Goal: Communication & Community: Answer question/provide support

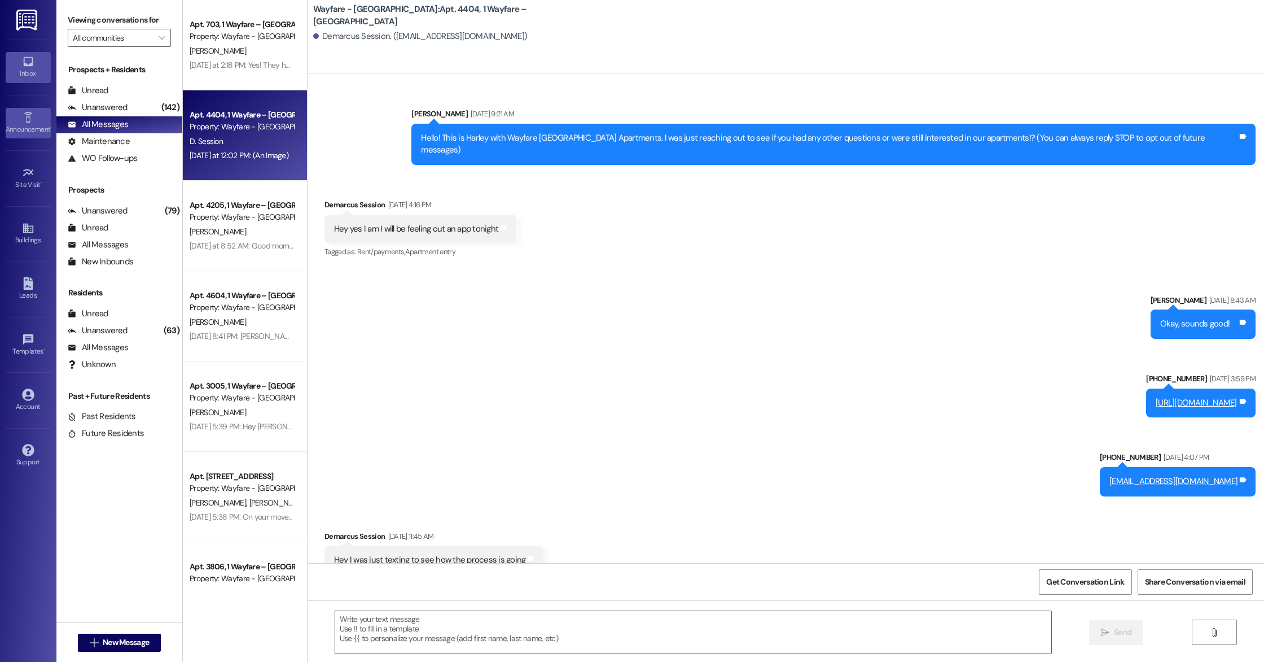
scroll to position [9211, 0]
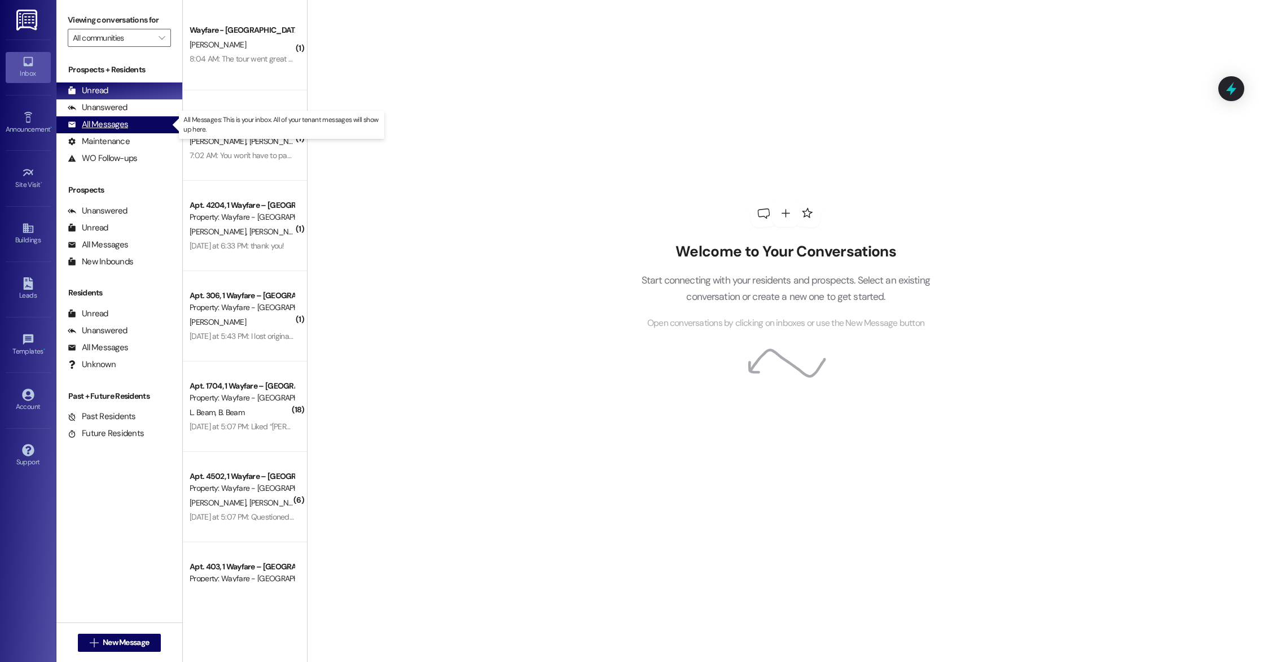
click at [112, 130] on div "All Messages" at bounding box center [98, 125] width 60 height 12
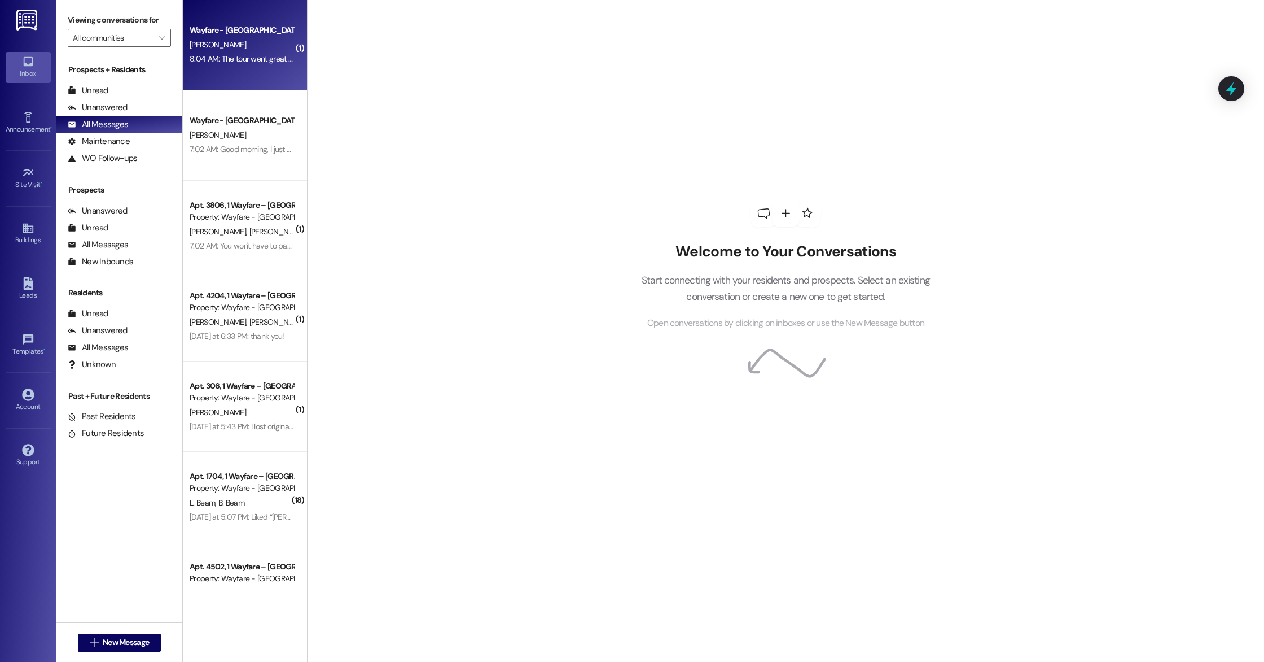
click at [224, 62] on div "8:04 AM: The tour went great and I plan to finish my application once I have ev…" at bounding box center [371, 59] width 362 height 10
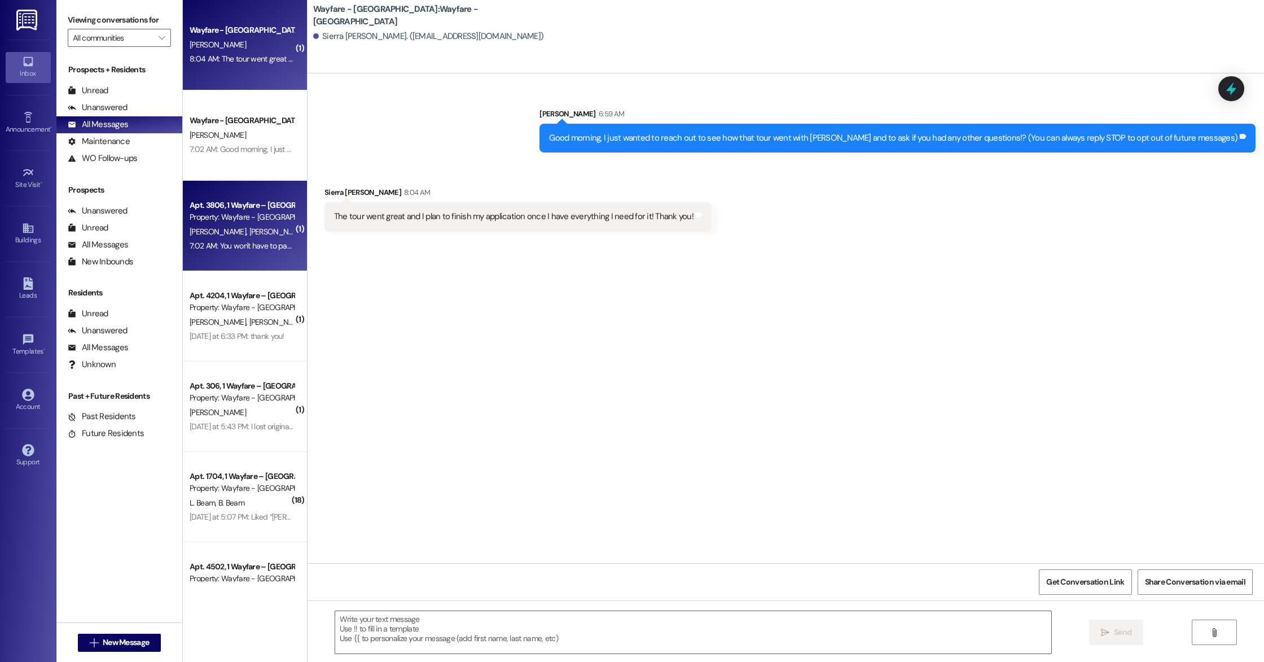
click at [244, 225] on div "[PERSON_NAME] [PERSON_NAME]" at bounding box center [242, 232] width 107 height 14
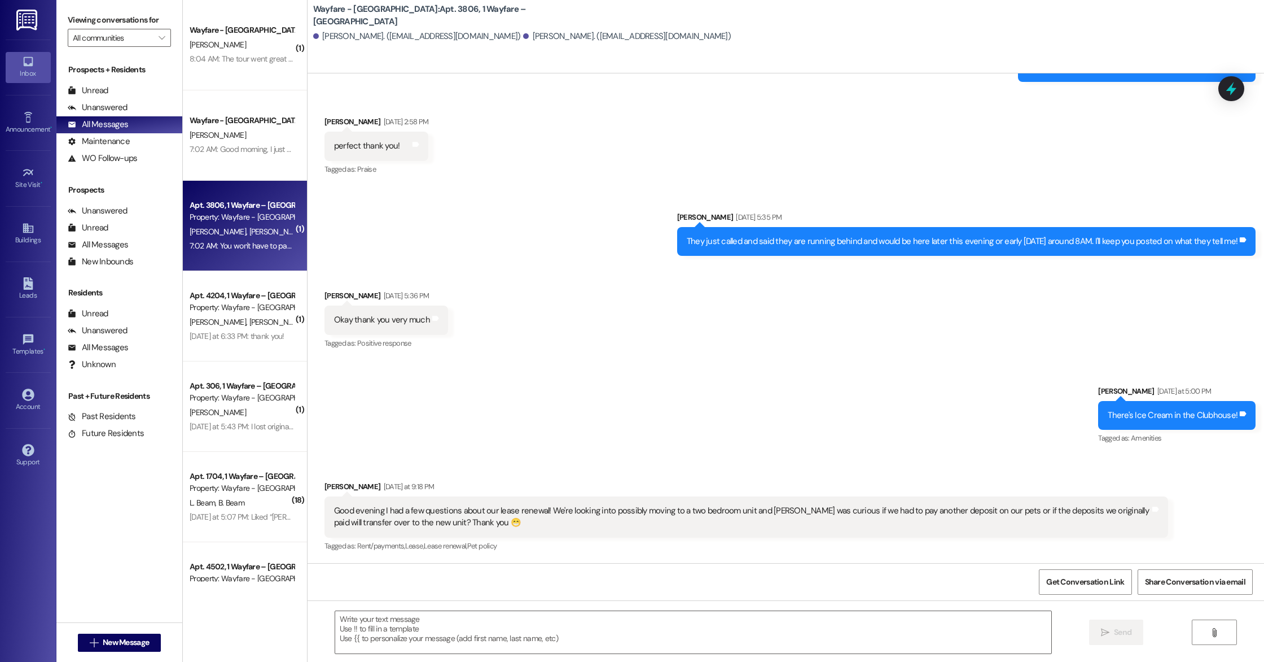
scroll to position [3116, 0]
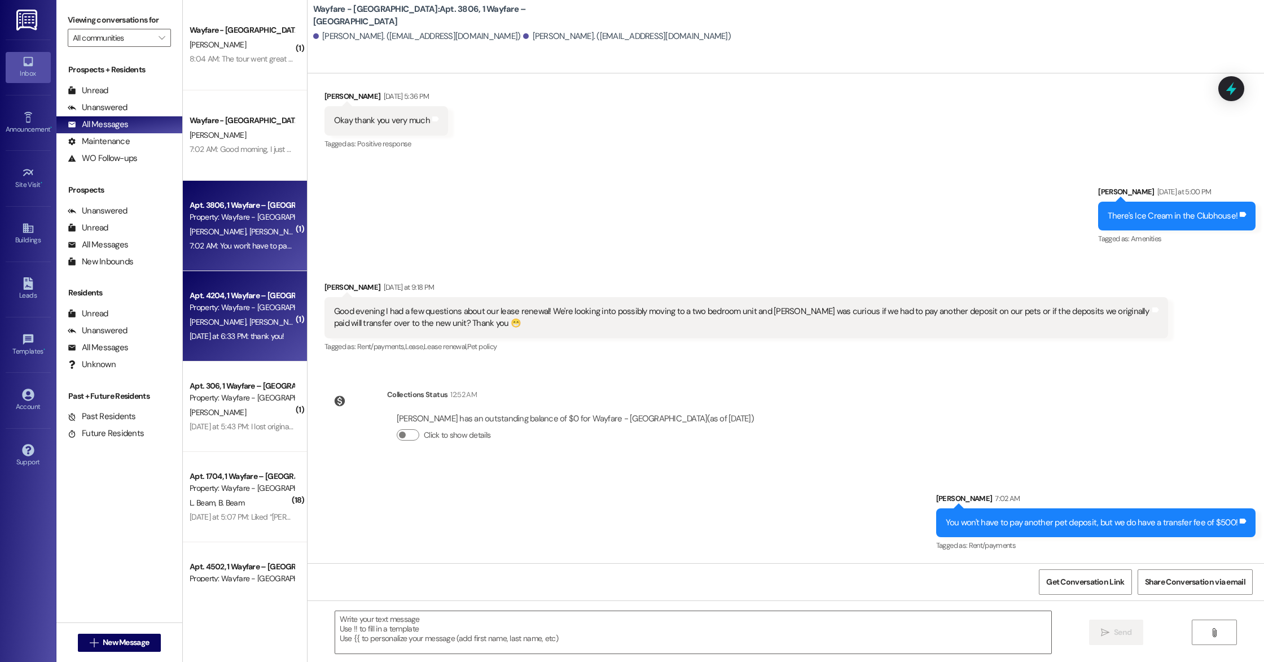
click at [249, 318] on span "[PERSON_NAME]" at bounding box center [277, 322] width 56 height 10
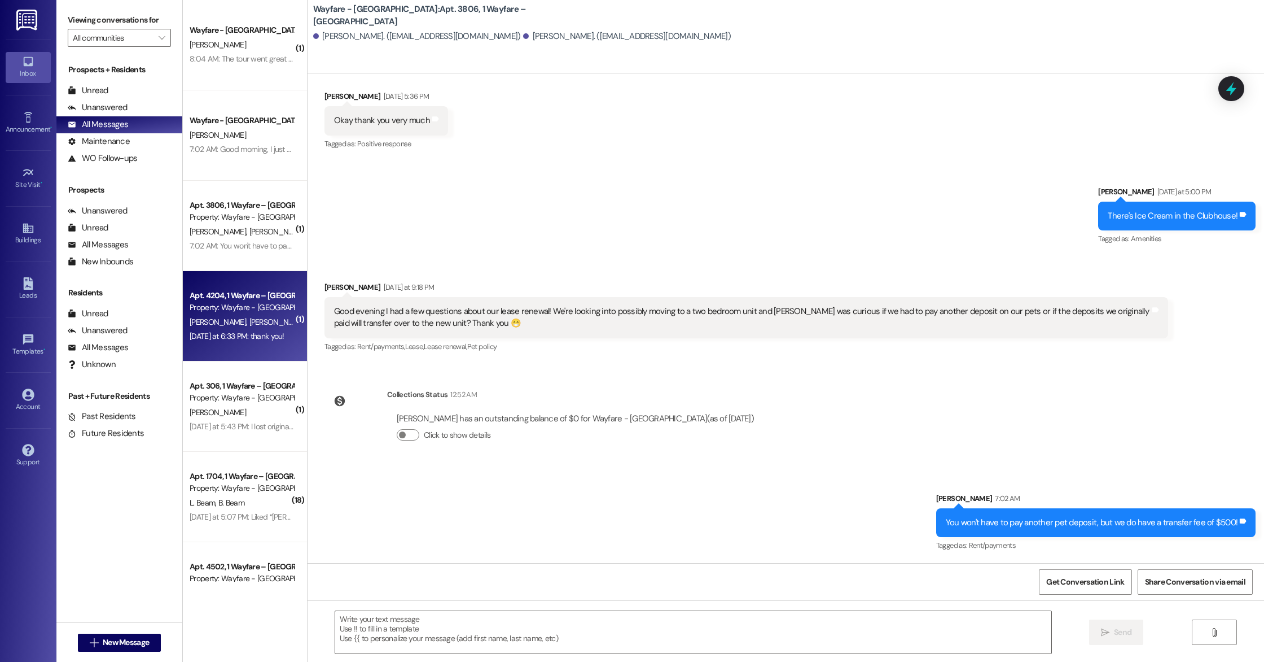
scroll to position [297, 0]
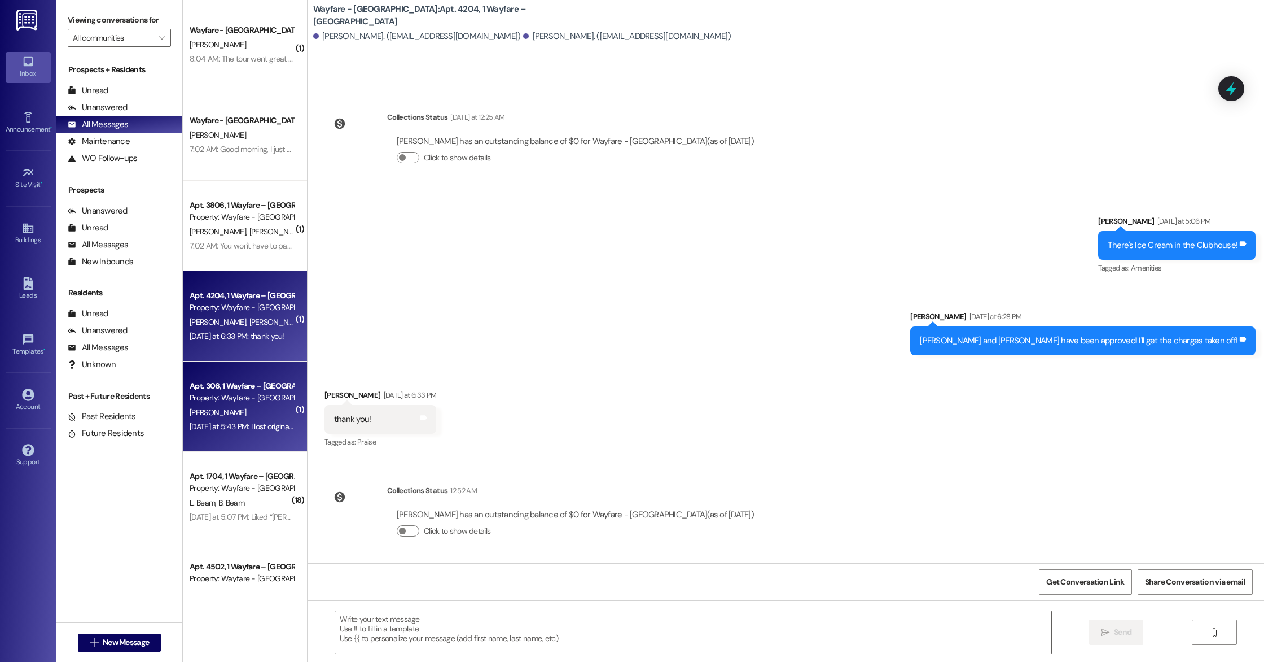
click at [244, 408] on div "[PERSON_NAME]" at bounding box center [242, 412] width 107 height 14
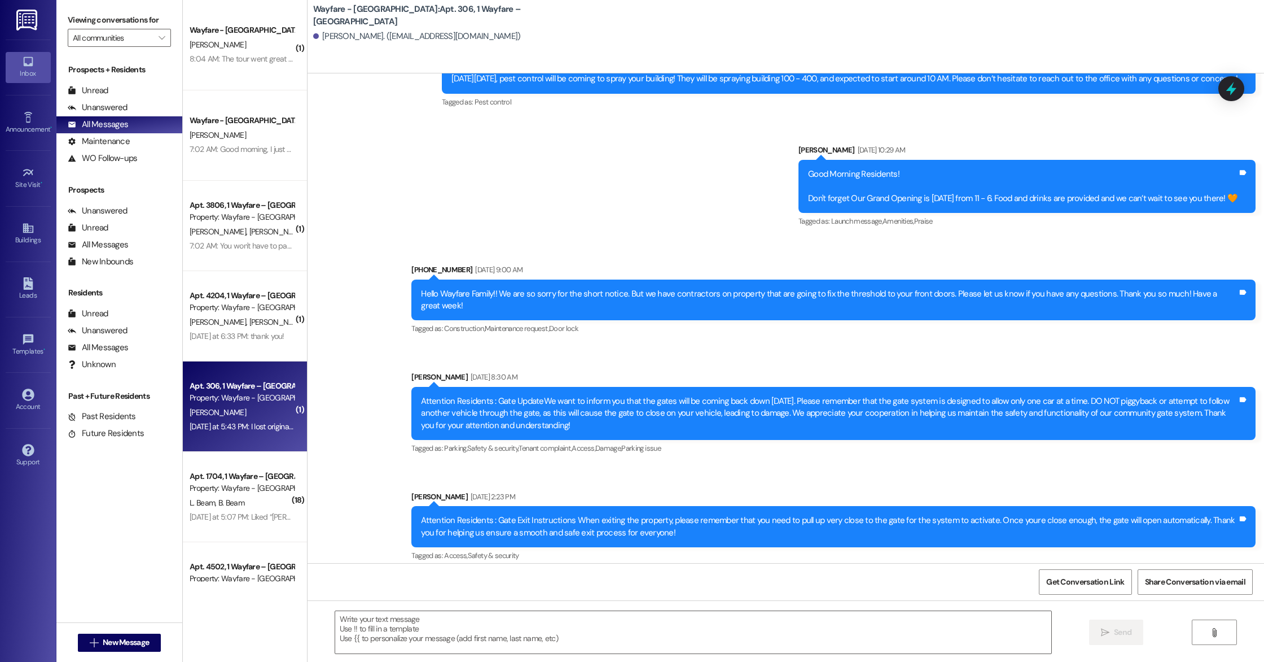
scroll to position [8910, 0]
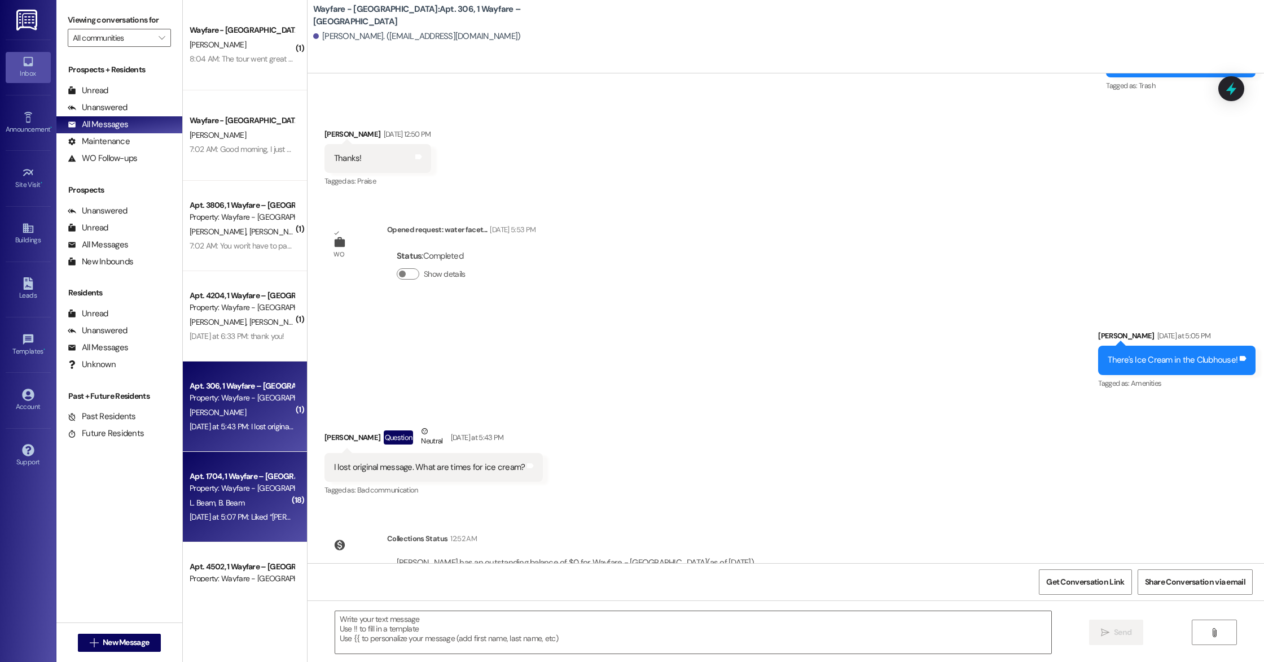
click at [213, 489] on div "Property: Wayfare - [GEOGRAPHIC_DATA]" at bounding box center [242, 488] width 104 height 12
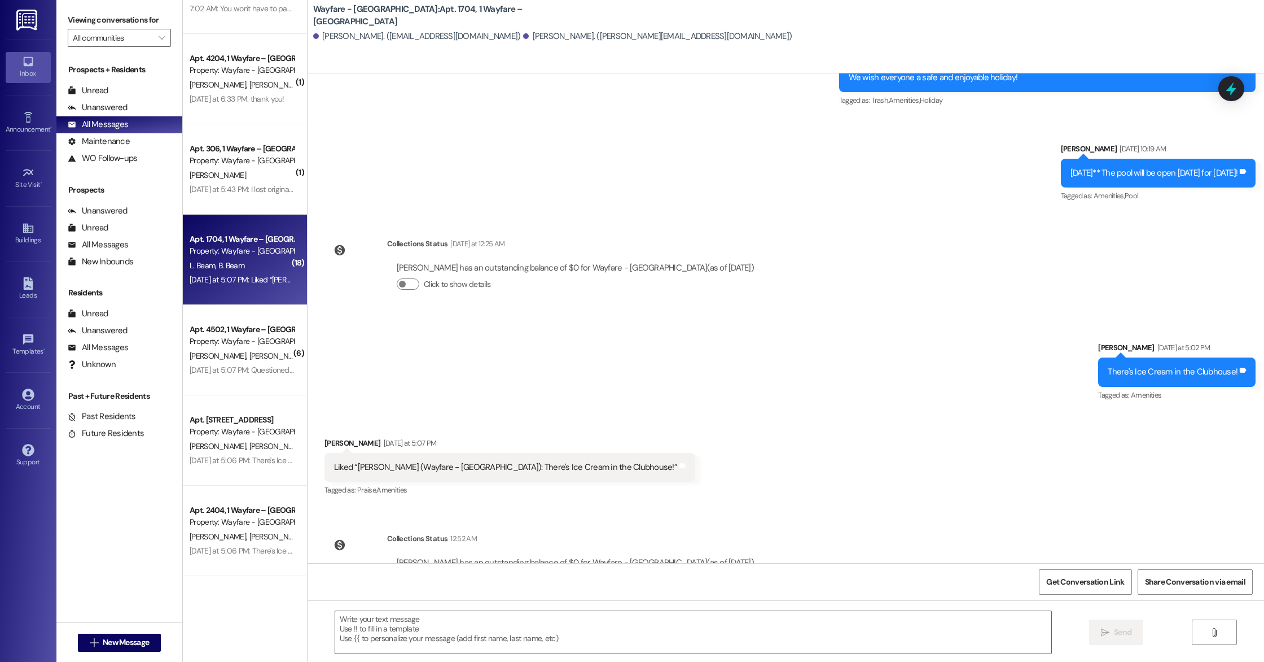
scroll to position [238, 0]
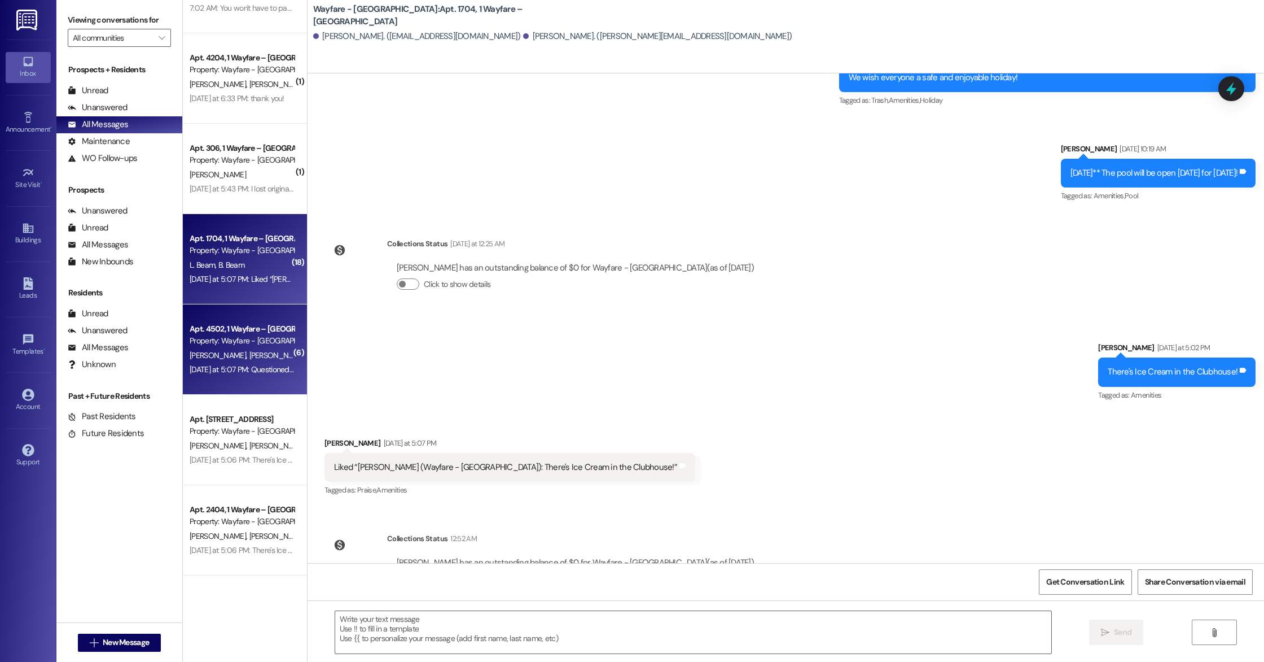
click at [257, 380] on div "Apt. 4502, 1 Wayfare – [GEOGRAPHIC_DATA] Property: Wayfare - [GEOGRAPHIC_DATA] …" at bounding box center [245, 349] width 124 height 90
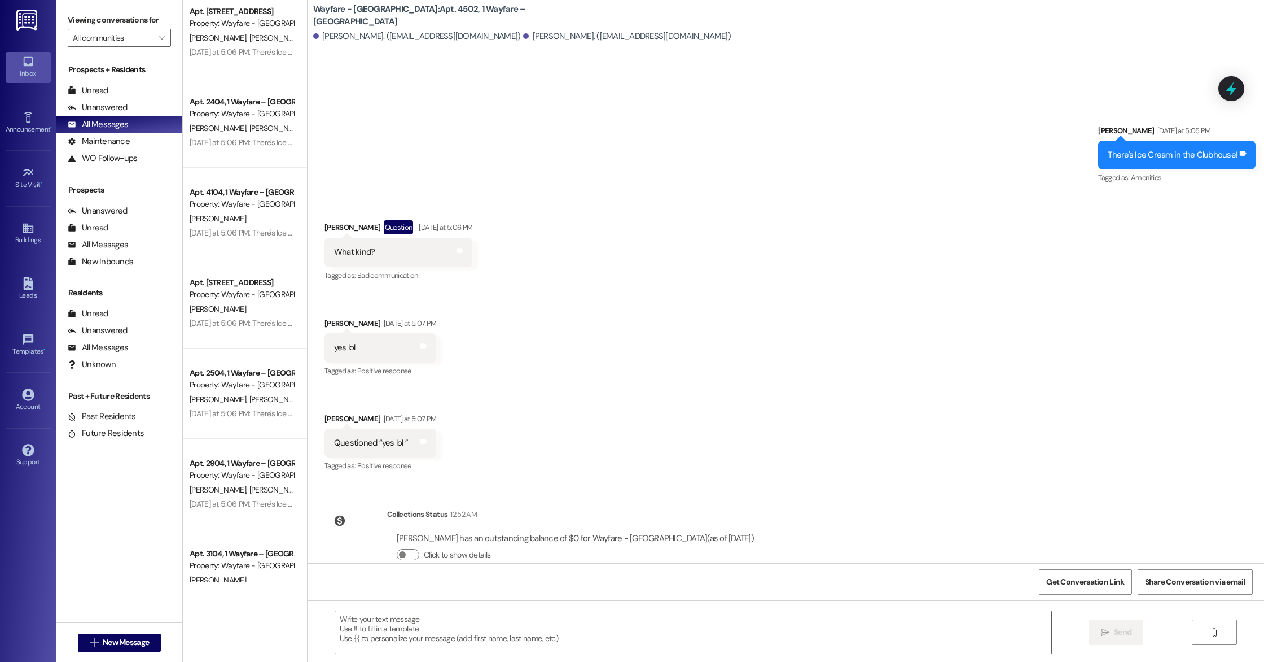
scroll to position [0, 0]
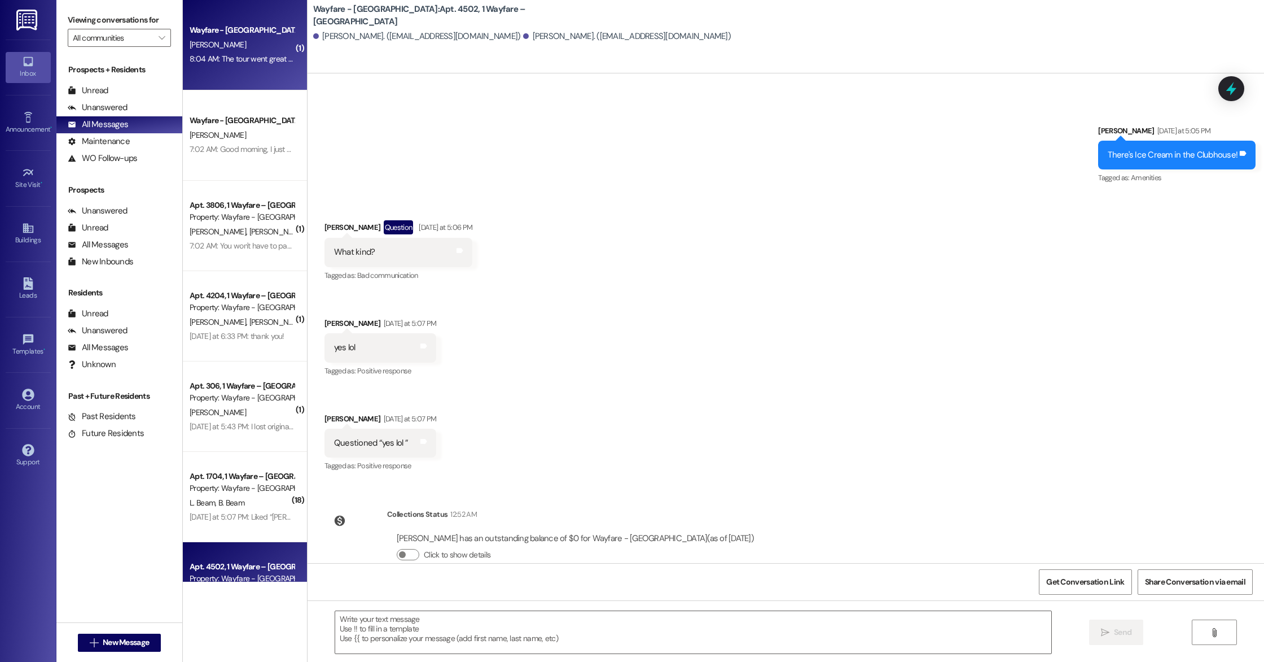
click at [239, 55] on div "8:04 AM: The tour went great and I plan to finish my application once I have ev…" at bounding box center [371, 59] width 362 height 10
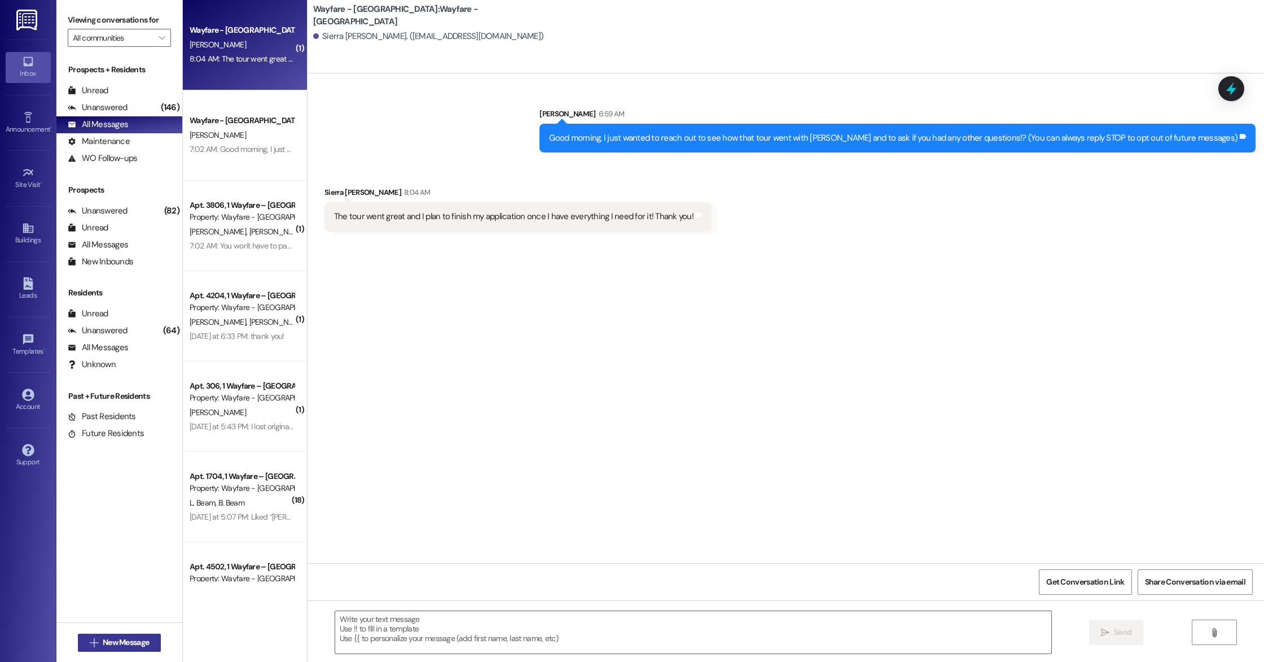
click at [132, 637] on span "New Message" at bounding box center [126, 642] width 46 height 12
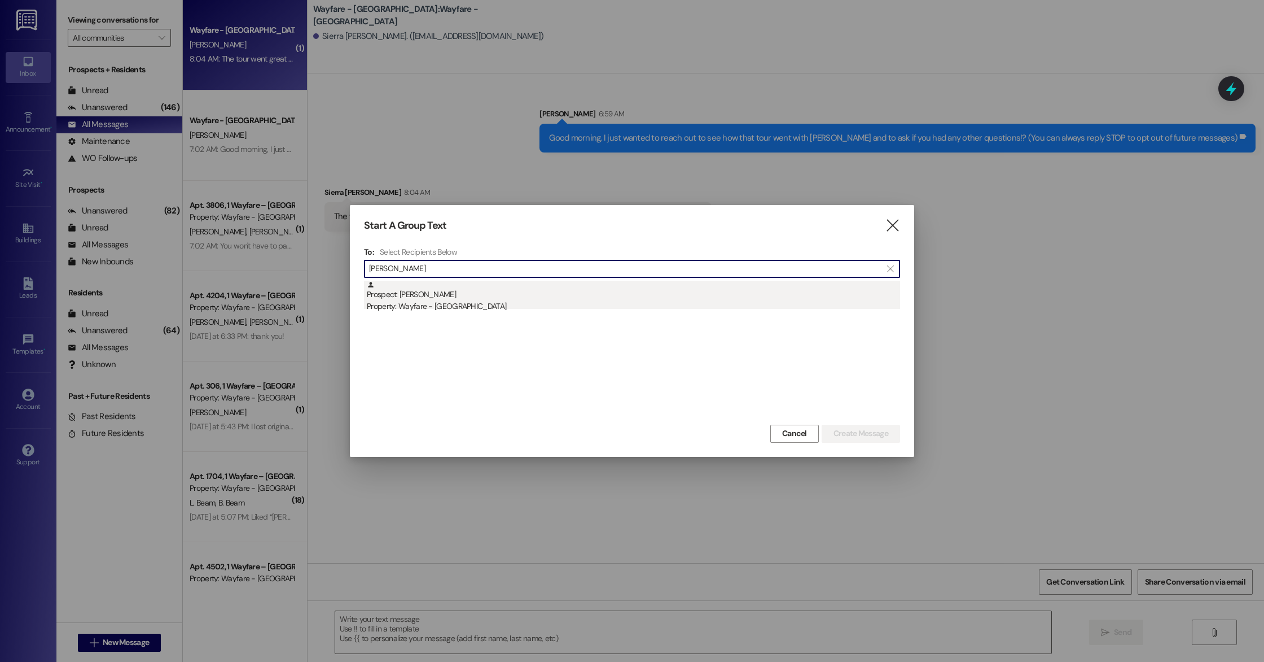
type input "[PERSON_NAME]"
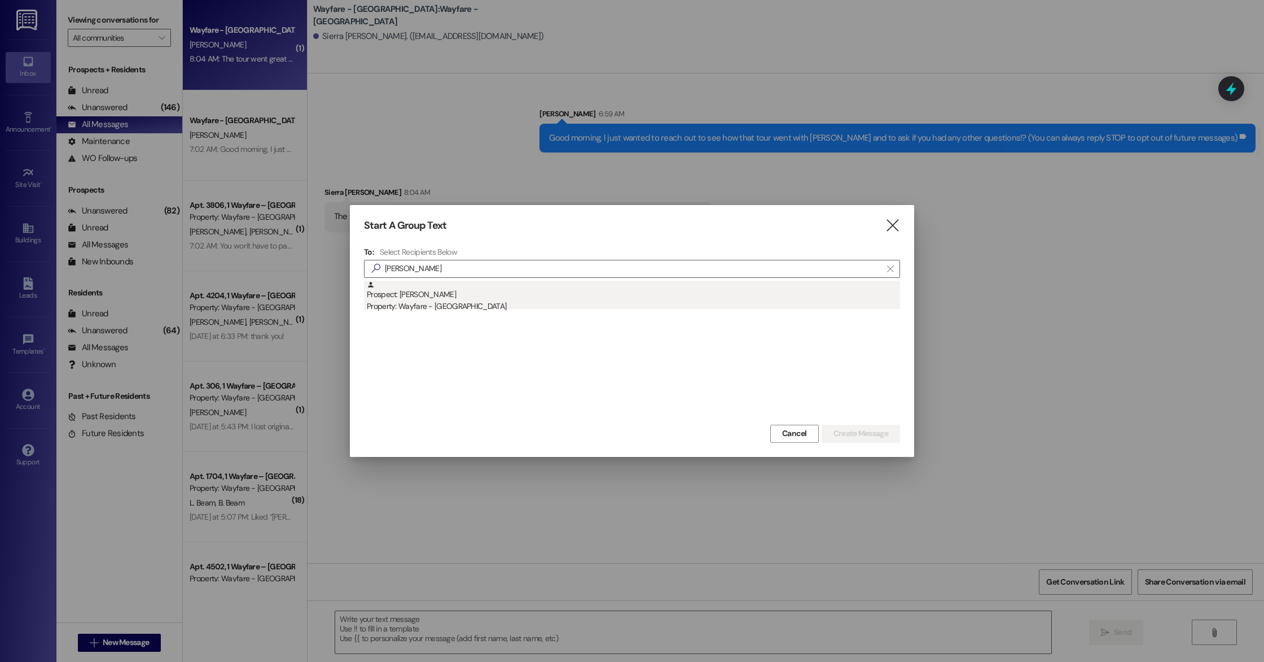
click at [470, 301] on div "Property: Wayfare - [GEOGRAPHIC_DATA]" at bounding box center [633, 306] width 533 height 12
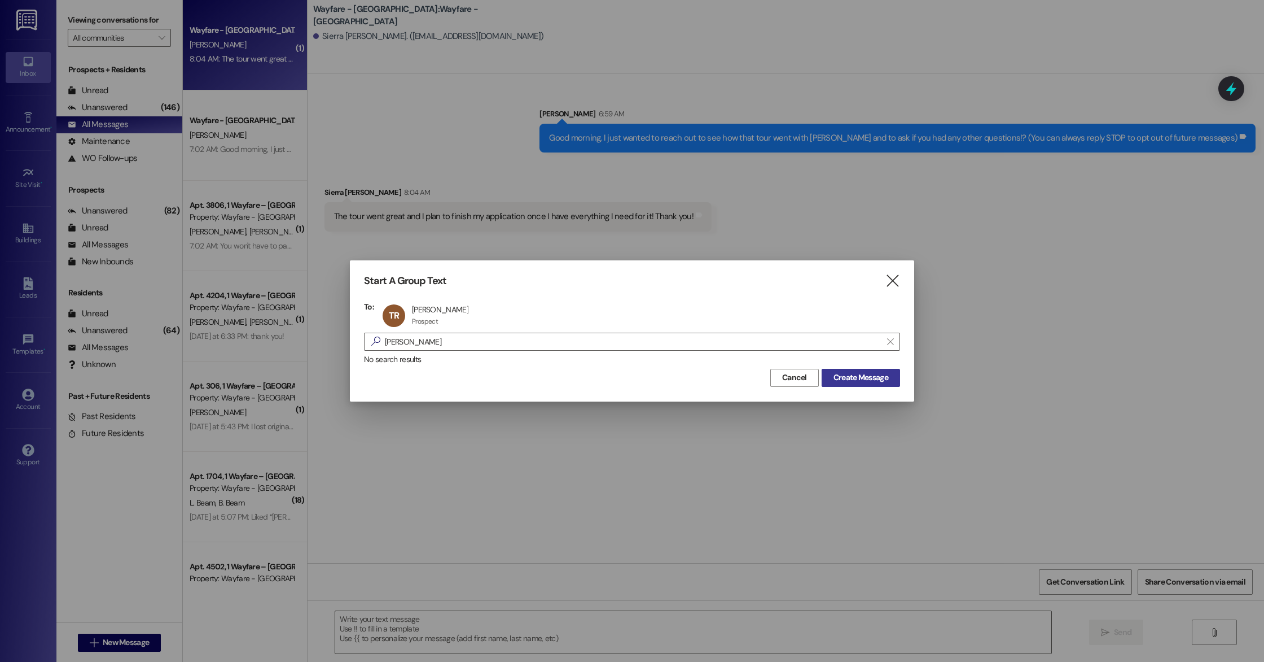
click at [879, 379] on span "Create Message" at bounding box center [861, 377] width 55 height 12
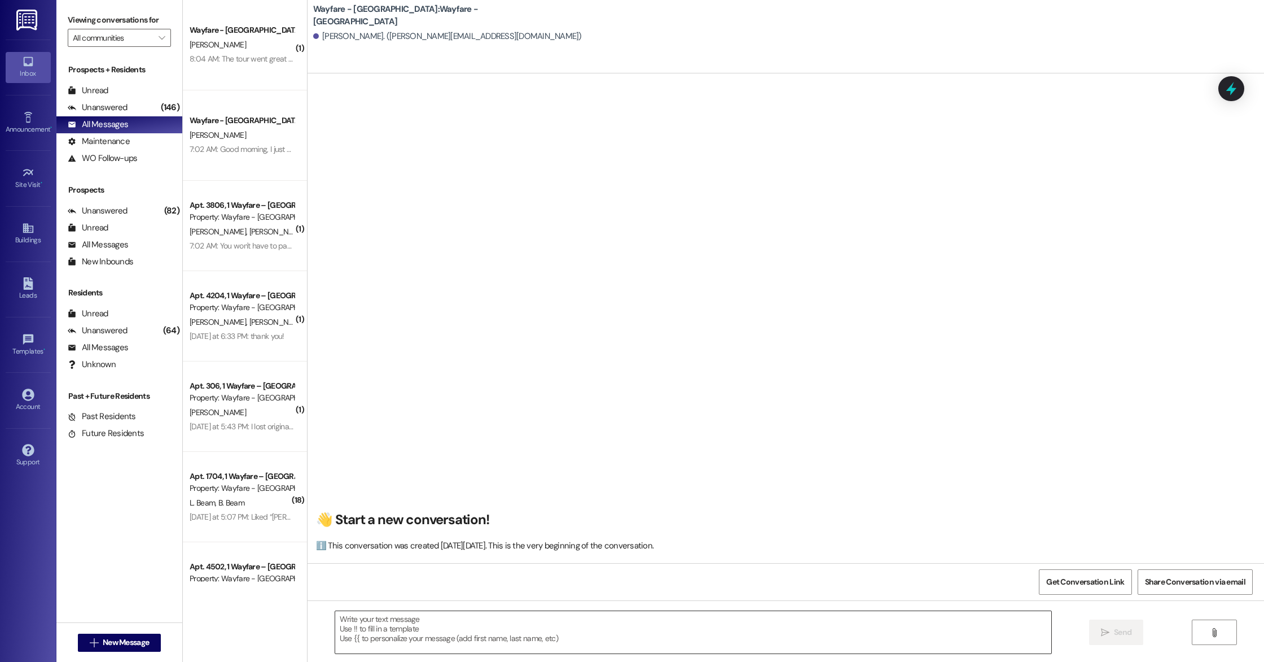
click at [384, 629] on textarea at bounding box center [693, 632] width 716 height 42
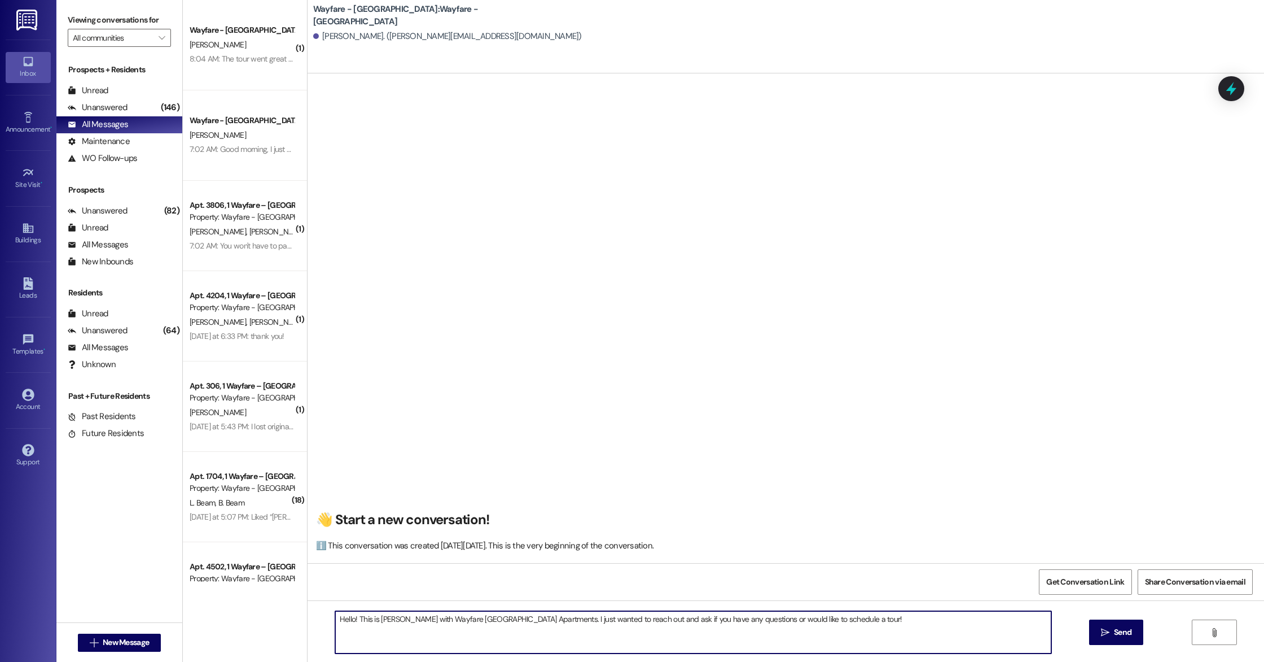
type textarea "Hello! This is [PERSON_NAME] with Wayfare [GEOGRAPHIC_DATA] Apartments. I just …"
